Goal: Task Accomplishment & Management: Complete application form

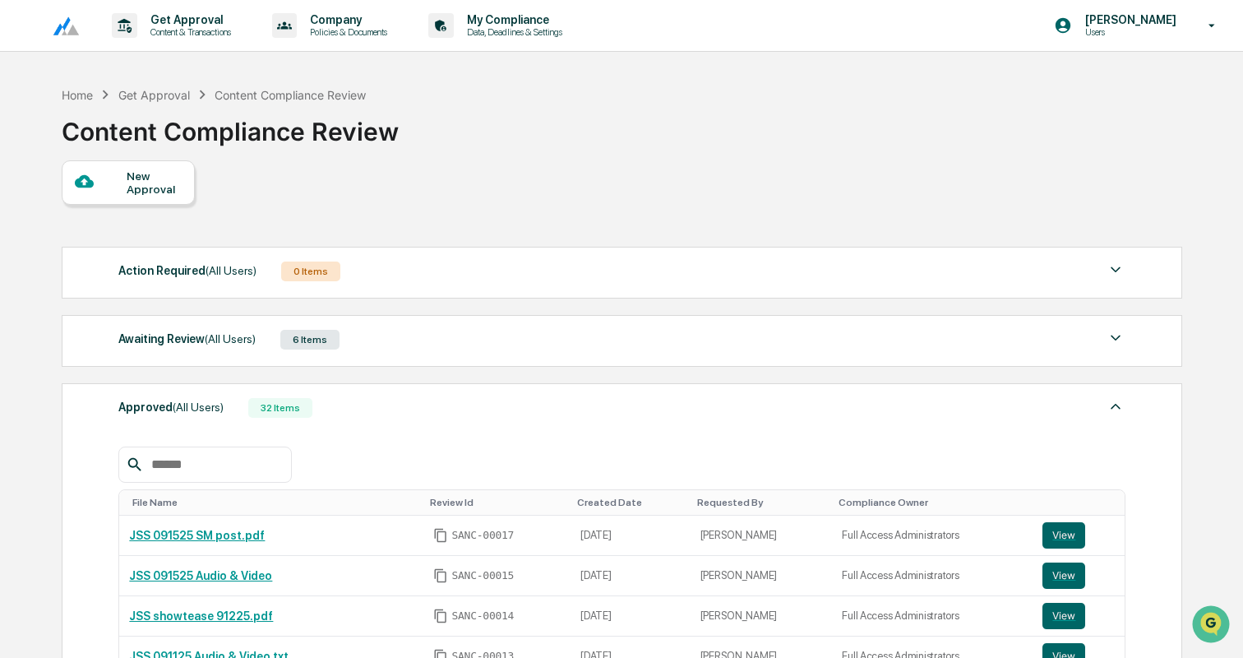
click at [159, 170] on div "New Approval" at bounding box center [154, 182] width 55 height 26
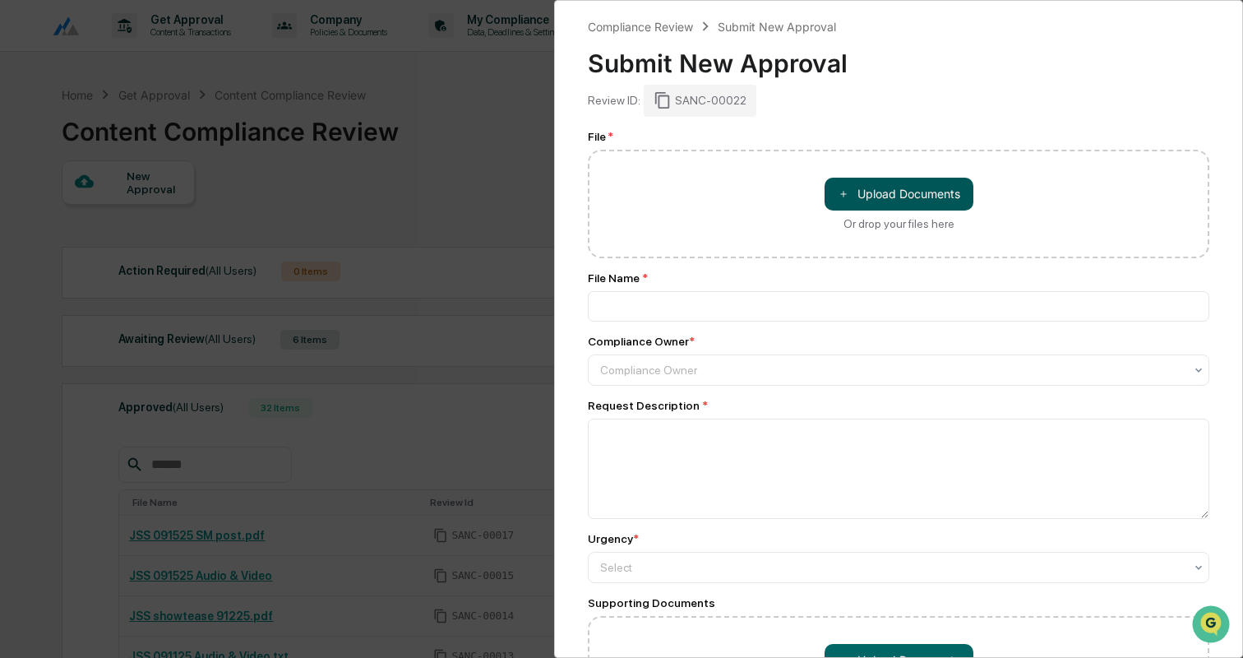
click at [867, 185] on button "＋ Upload Documents" at bounding box center [898, 194] width 149 height 33
type input "**********"
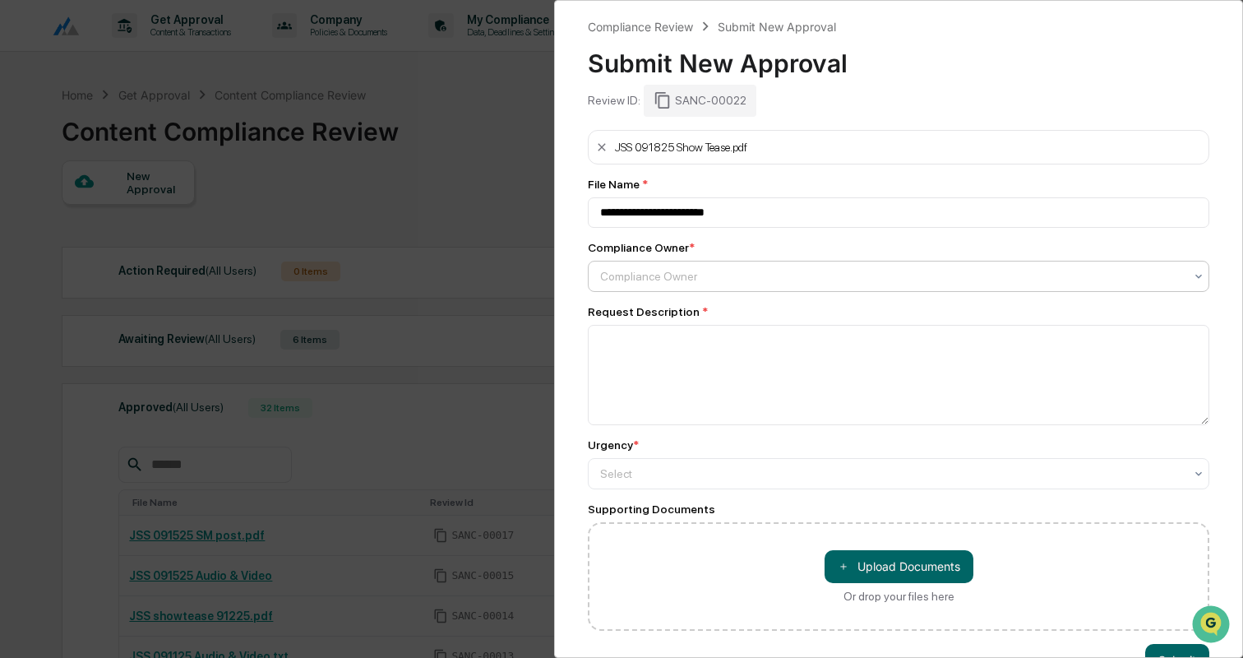
click at [667, 274] on div at bounding box center [892, 276] width 584 height 16
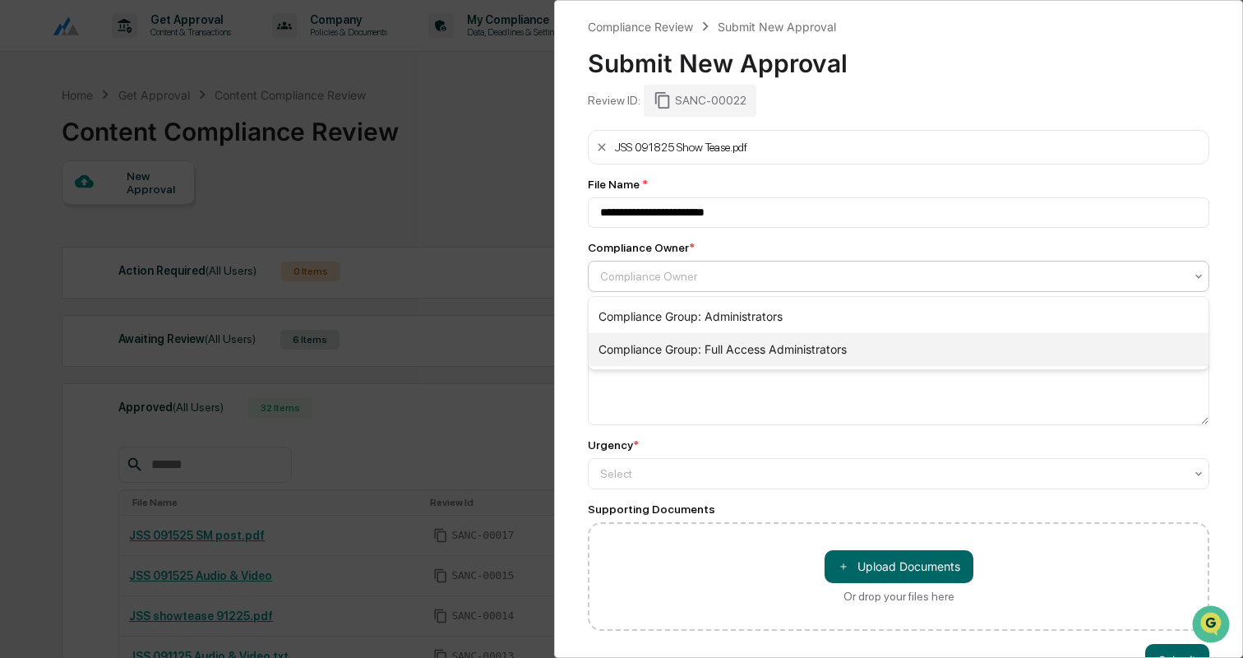
click at [675, 344] on div "Compliance Group: Full Access Administrators" at bounding box center [898, 349] width 620 height 33
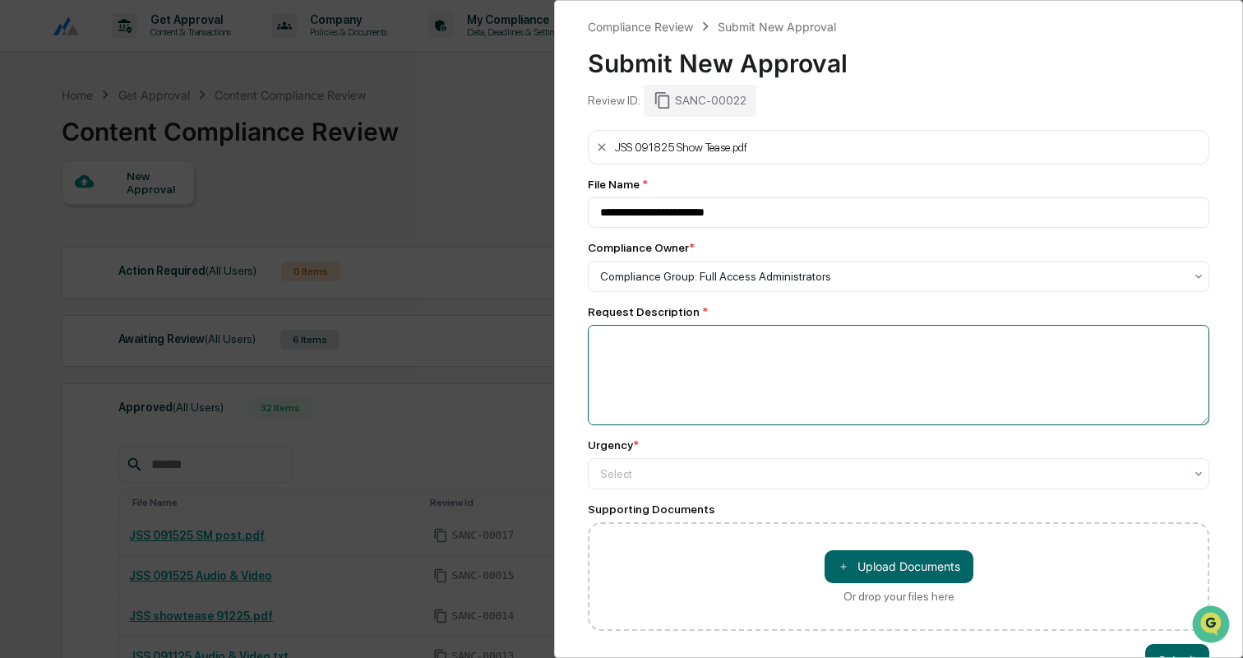
click at [675, 344] on textarea at bounding box center [898, 375] width 621 height 100
type textarea "**********"
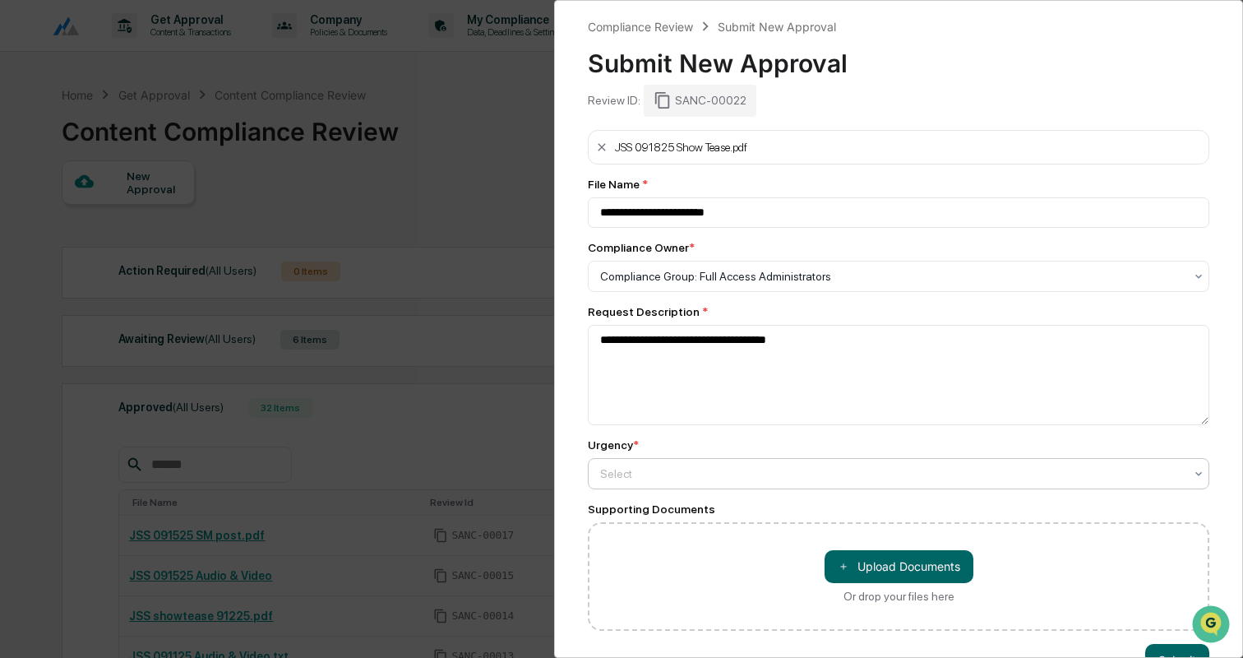
click at [680, 468] on div at bounding box center [892, 473] width 584 height 16
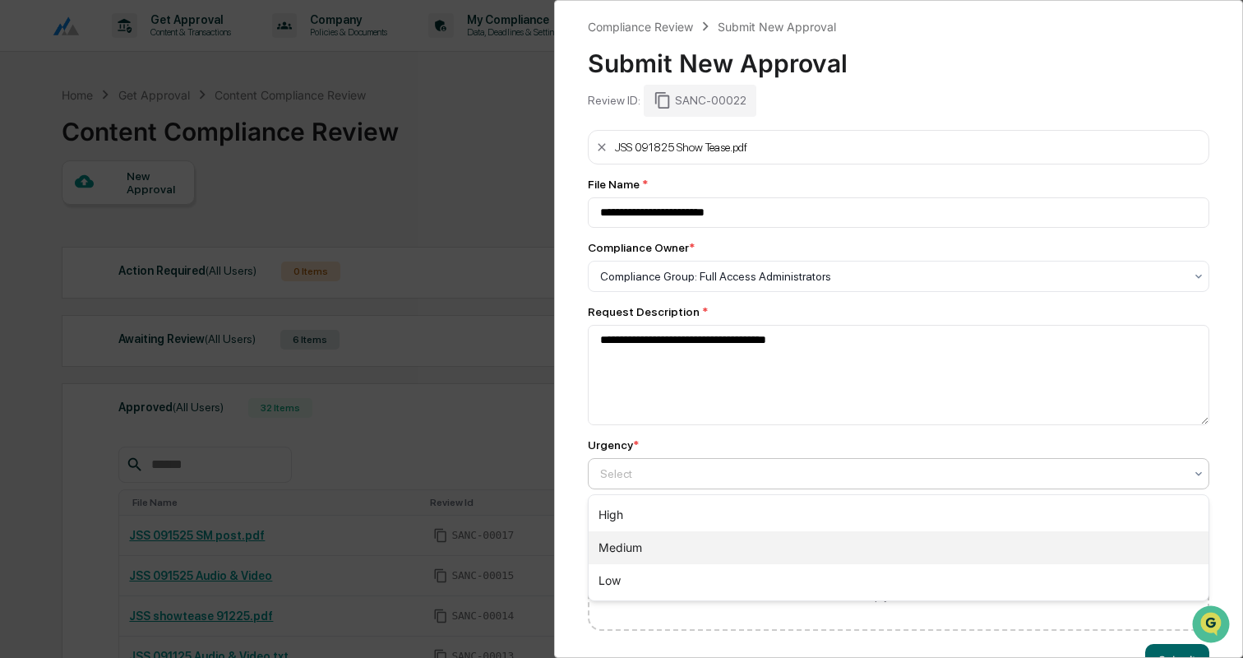
click at [651, 542] on div "Medium" at bounding box center [898, 547] width 620 height 33
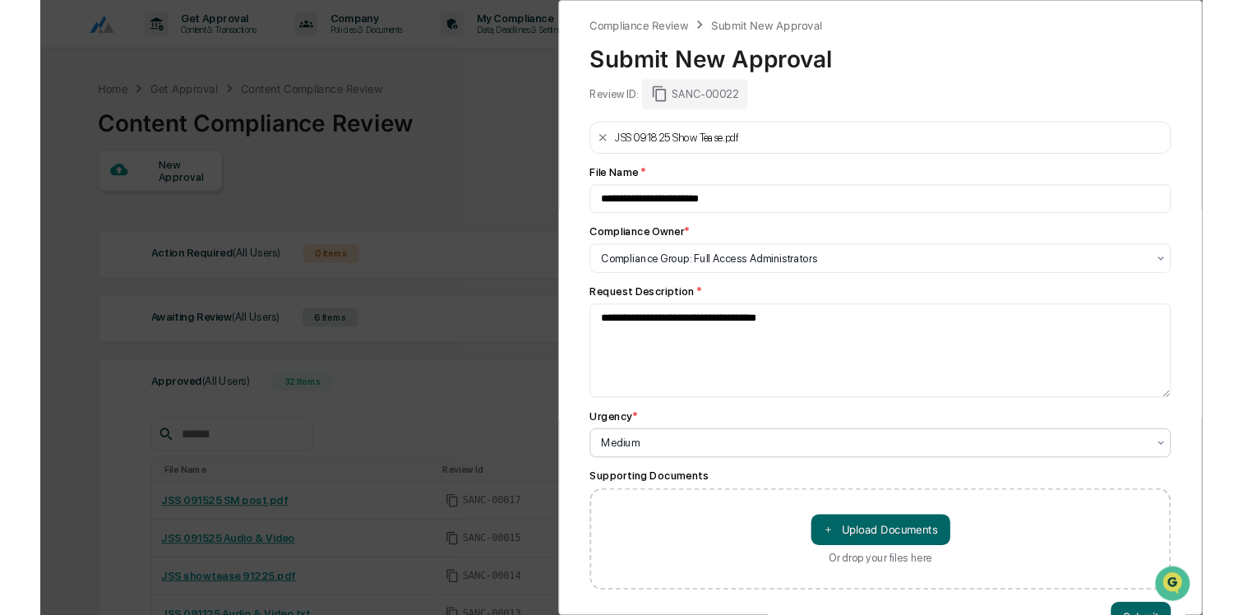
scroll to position [46, 0]
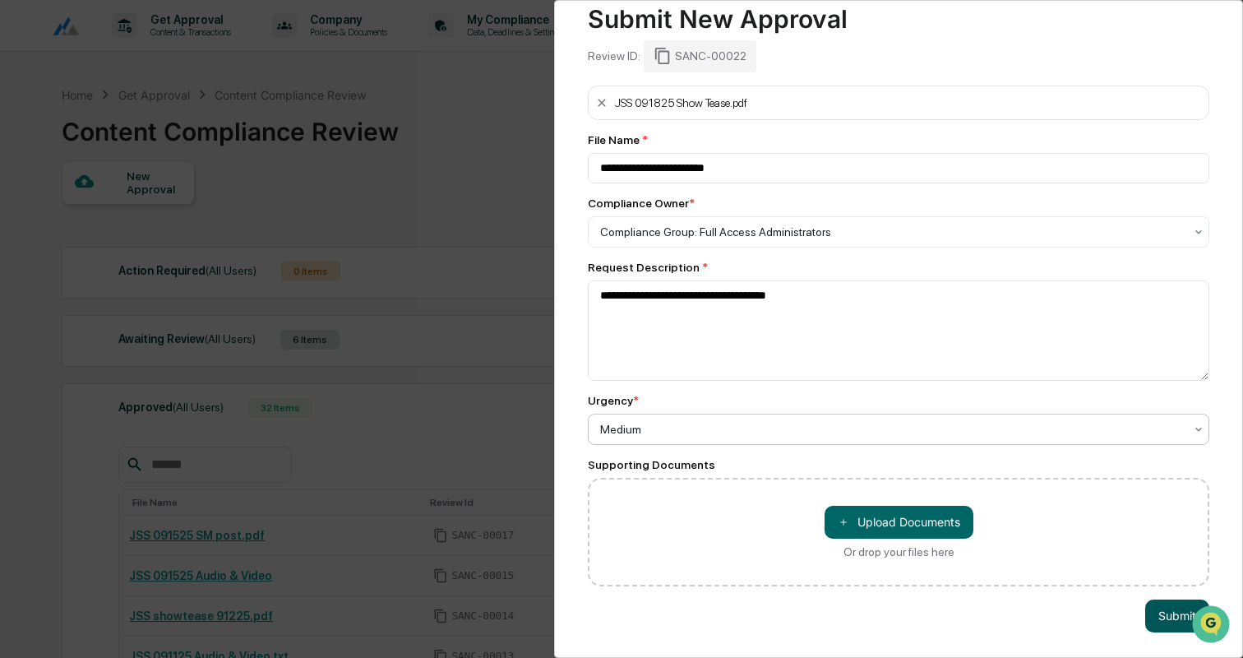
click at [1162, 612] on button "Submit" at bounding box center [1177, 615] width 64 height 33
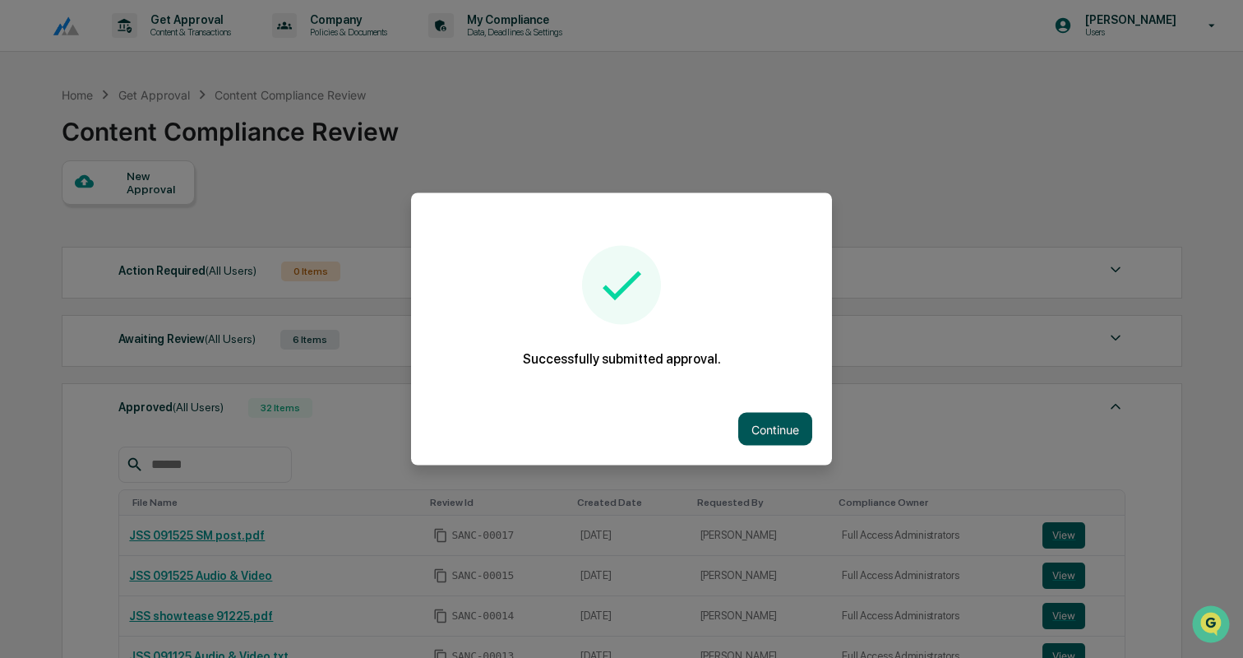
click at [772, 432] on button "Continue" at bounding box center [775, 429] width 74 height 33
